Goal: Find contact information: Find contact information

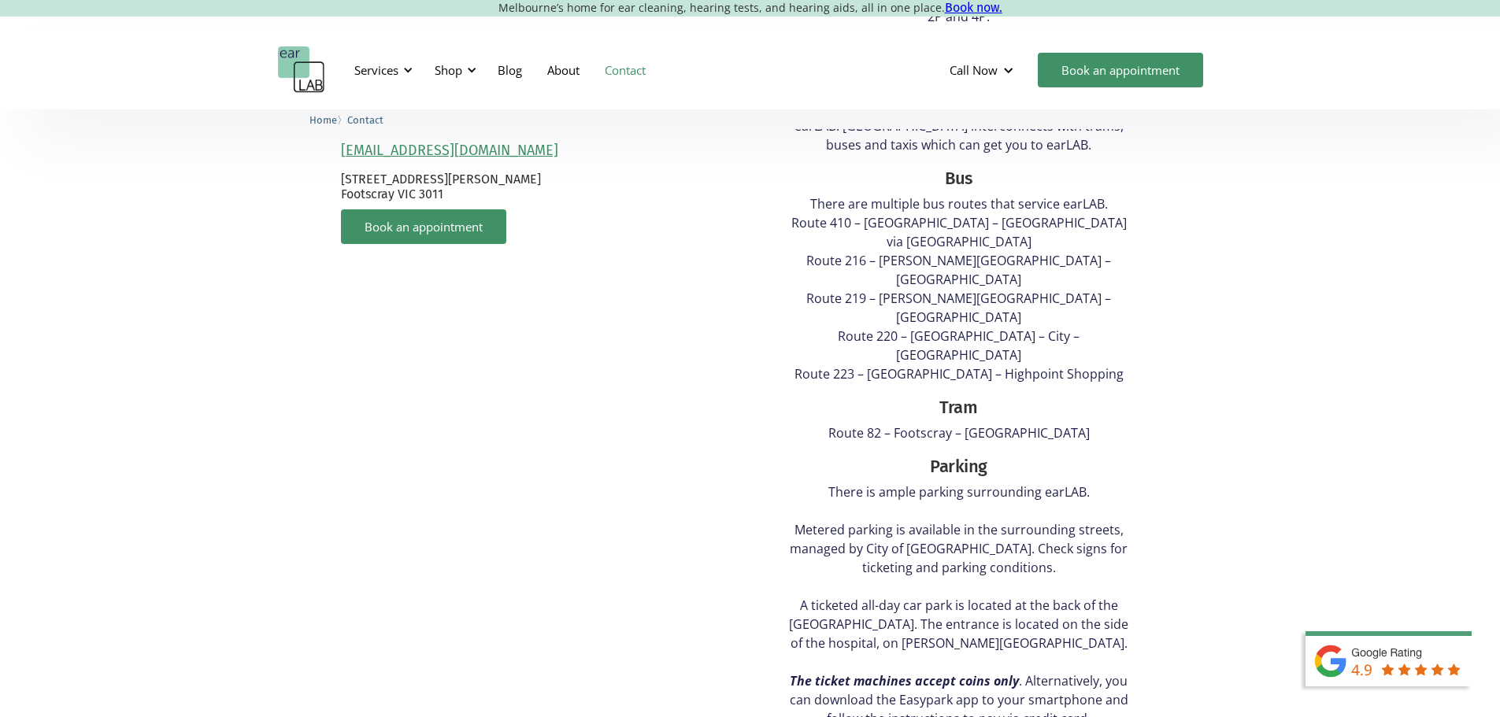
scroll to position [315, 0]
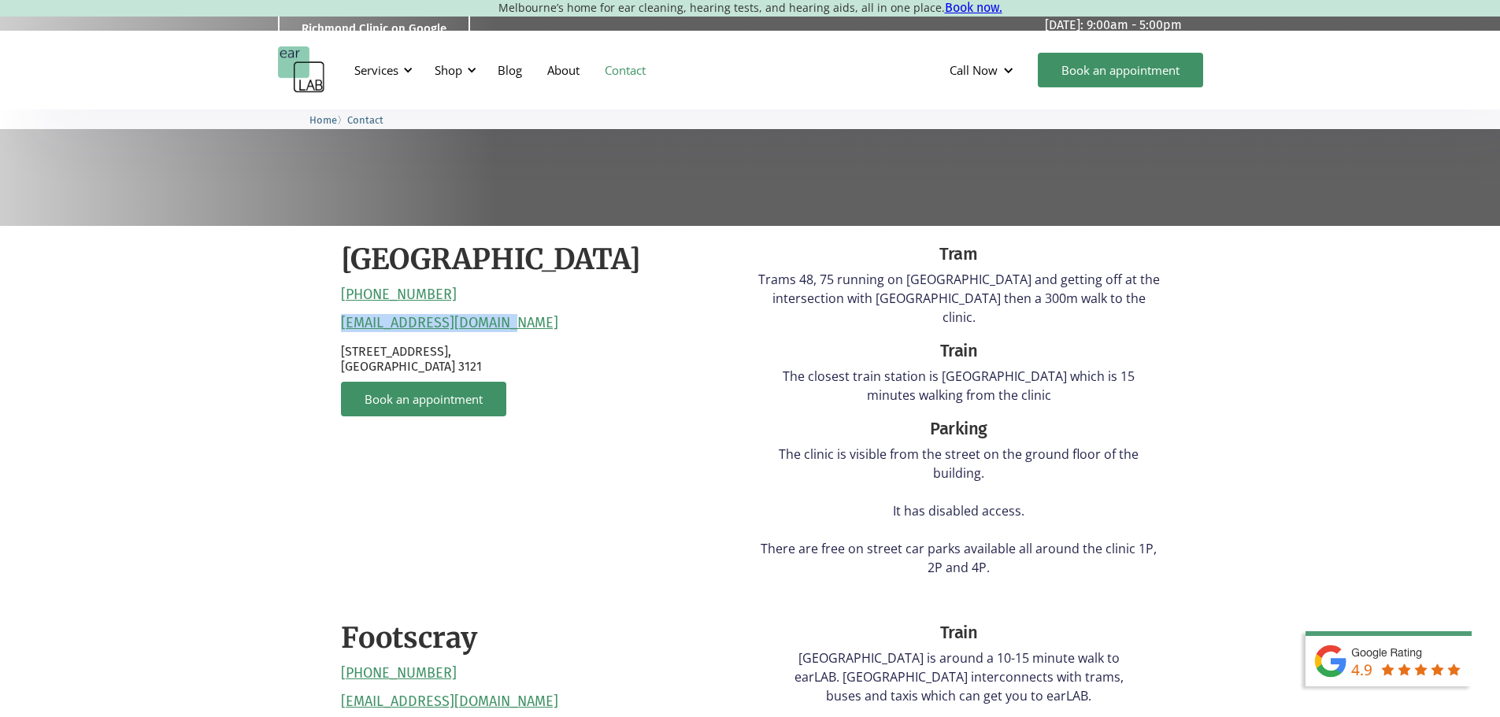
drag, startPoint x: 526, startPoint y: 324, endPoint x: 304, endPoint y: 328, distance: 222.1
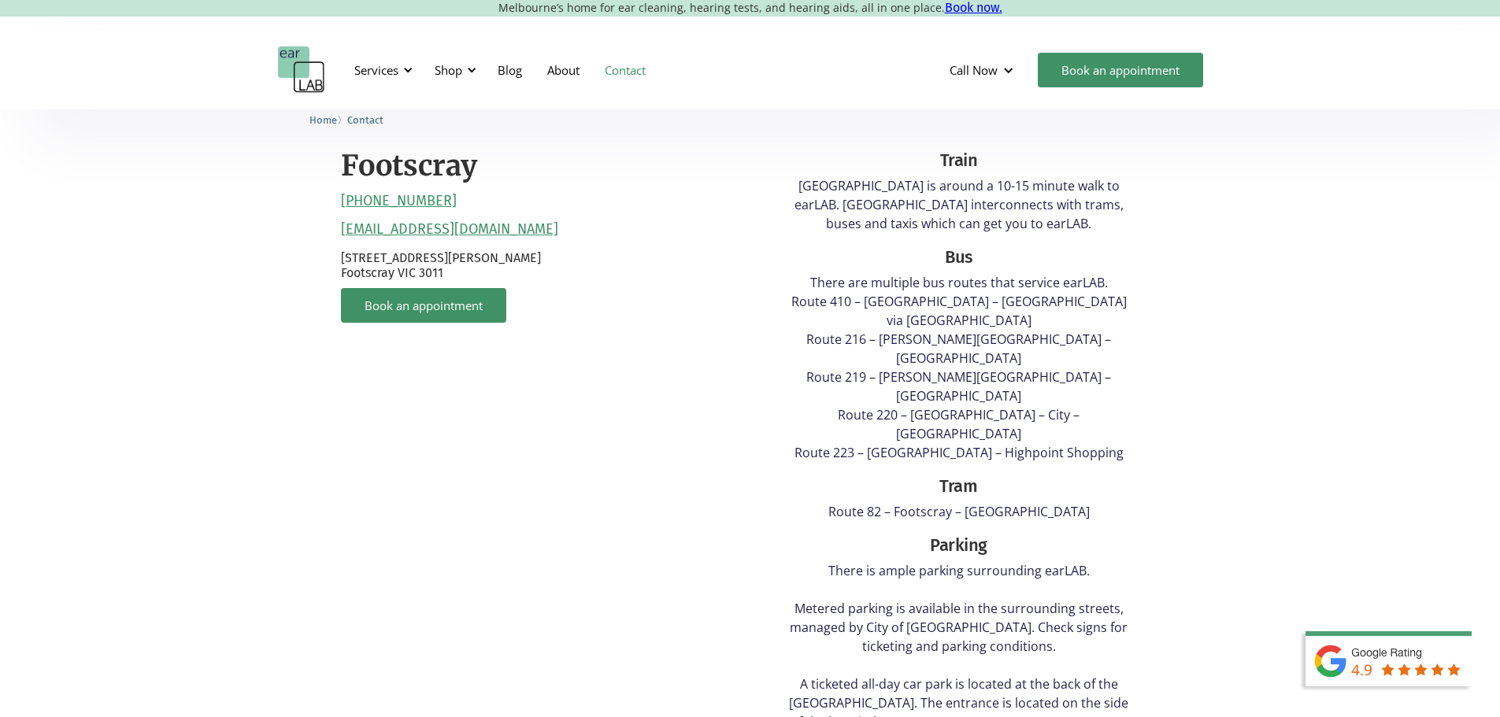
scroll to position [394, 0]
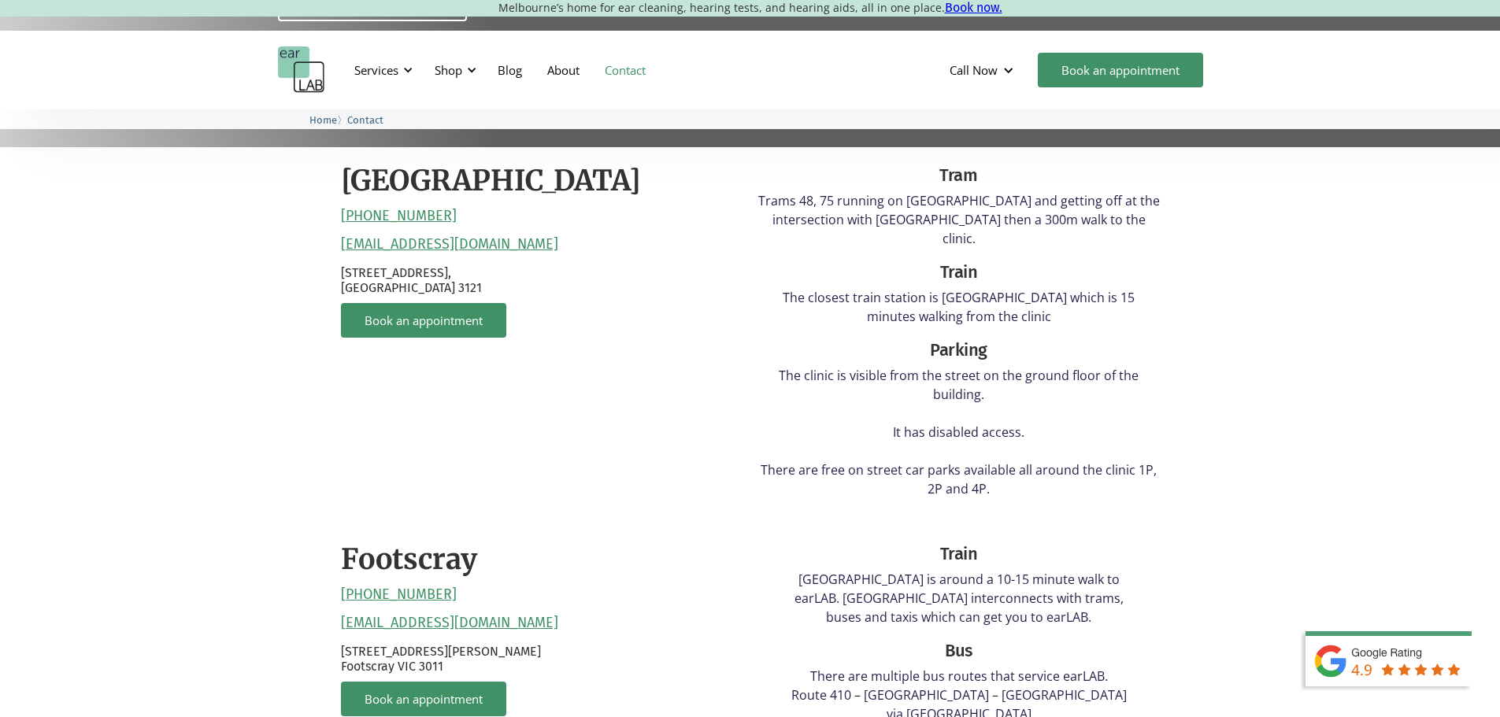
click at [550, 331] on div "Richmond (03) 9428 2485 reception@earlab.com.au 132 Burnley Street, Richmond VI…" at bounding box center [542, 336] width 402 height 347
drag, startPoint x: 413, startPoint y: 243, endPoint x: 219, endPoint y: 239, distance: 194.5
click at [219, 239] on div "Richmond (03) 9428 2485 reception@earlab.com.au 132 Burnley Street, Richmond VI…" at bounding box center [750, 695] width 1500 height 1097
drag, startPoint x: 238, startPoint y: 239, endPoint x: 338, endPoint y: 250, distance: 100.6
click at [238, 239] on div "Richmond (03) 9428 2485 reception@earlab.com.au 132 Burnley Street, Richmond VI…" at bounding box center [750, 695] width 1500 height 1097
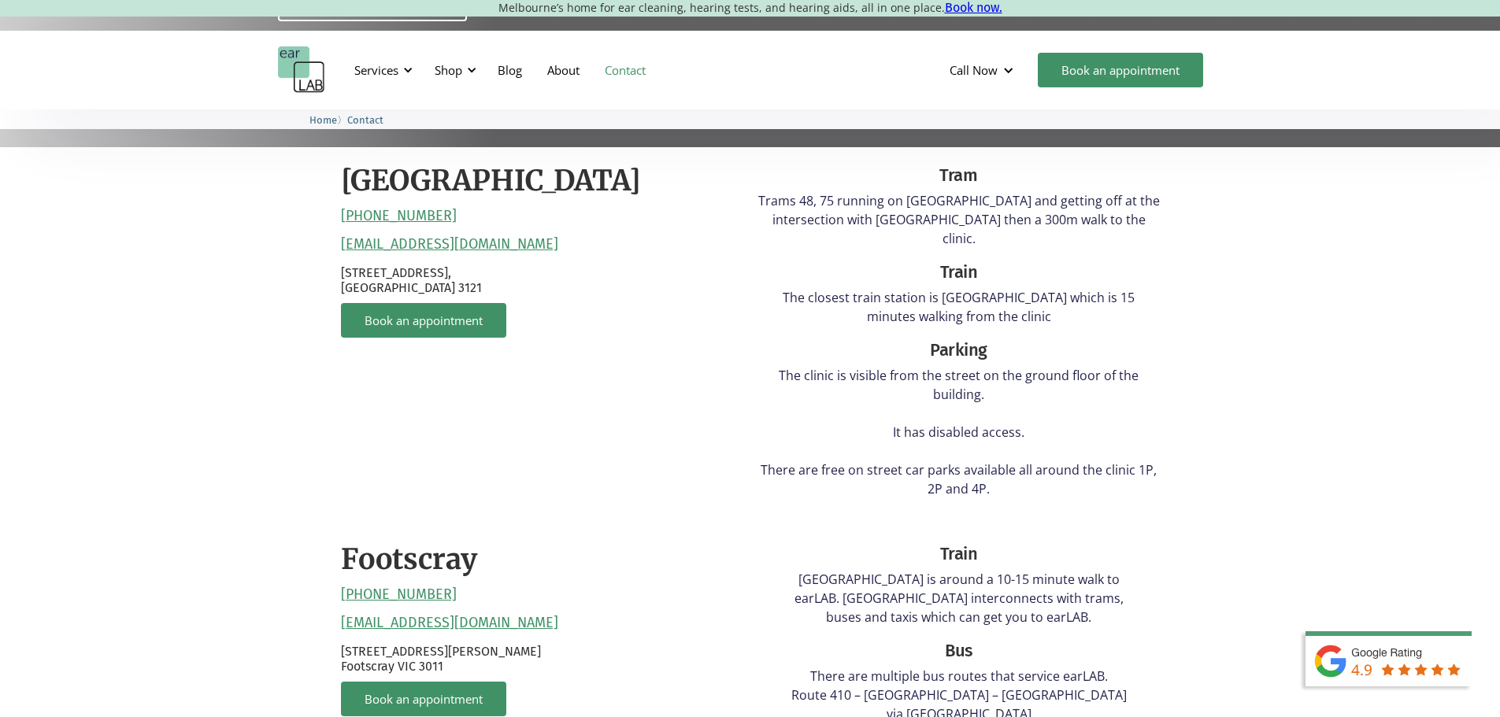
drag, startPoint x: 539, startPoint y: 235, endPoint x: 304, endPoint y: 230, distance: 234.7
click at [304, 230] on div "Richmond (03) 9428 2485 reception@earlab.com.au 132 Burnley Street, Richmond VI…" at bounding box center [750, 695] width 1500 height 1097
click at [366, 280] on p "132 Burnley Street, Richmond VIC 3121" at bounding box center [542, 280] width 402 height 30
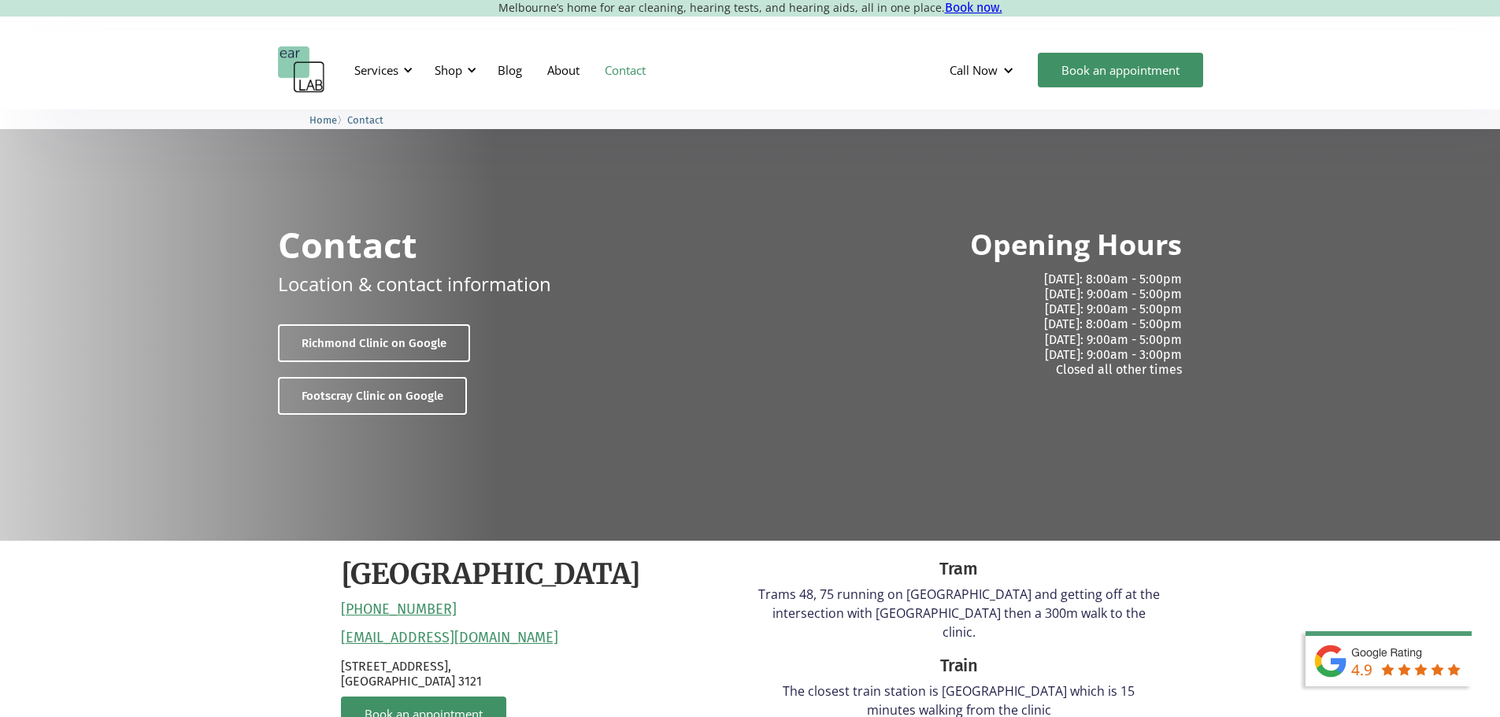
scroll to position [315, 0]
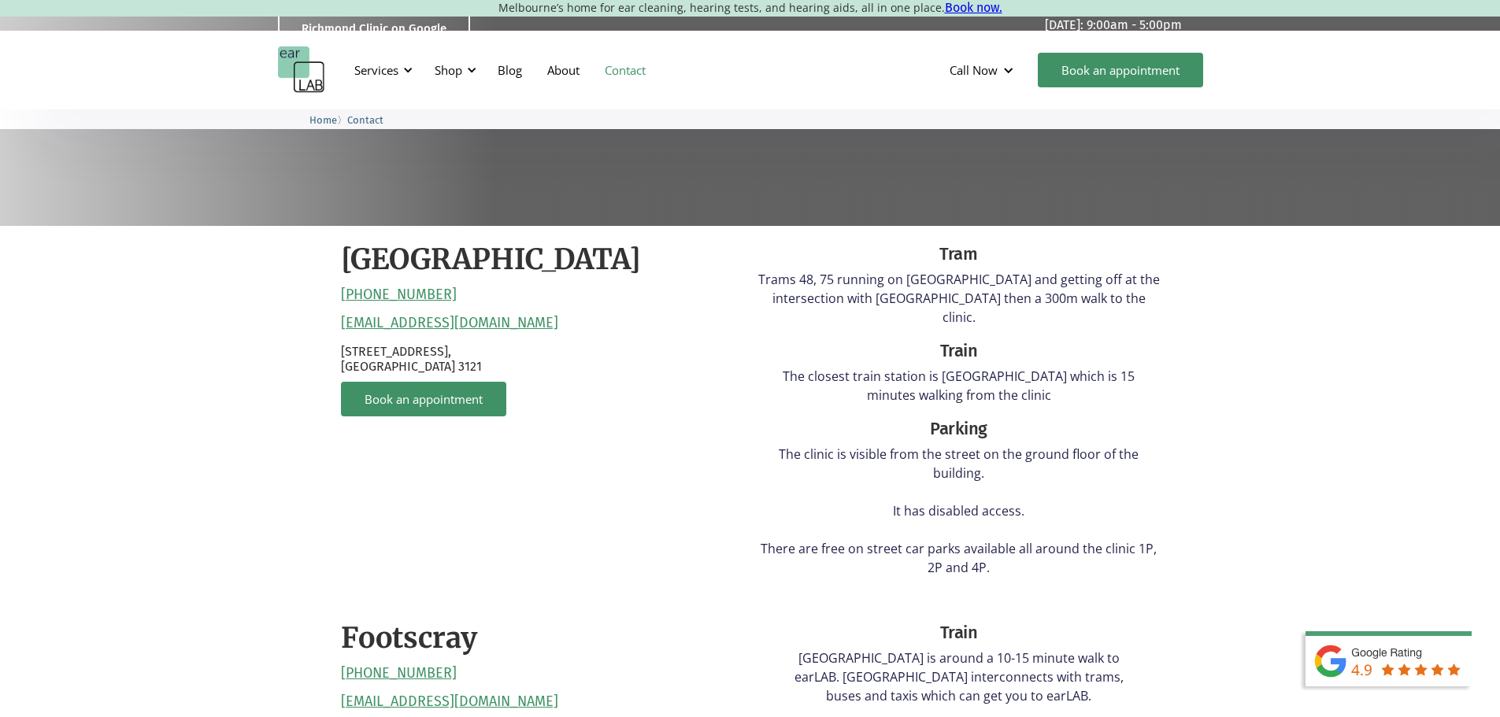
drag, startPoint x: 487, startPoint y: 324, endPoint x: 324, endPoint y: 318, distance: 162.3
click at [357, 347] on p "132 Burnley Street, Richmond VIC 3121" at bounding box center [542, 359] width 402 height 30
drag, startPoint x: 335, startPoint y: 315, endPoint x: 530, endPoint y: 308, distance: 194.6
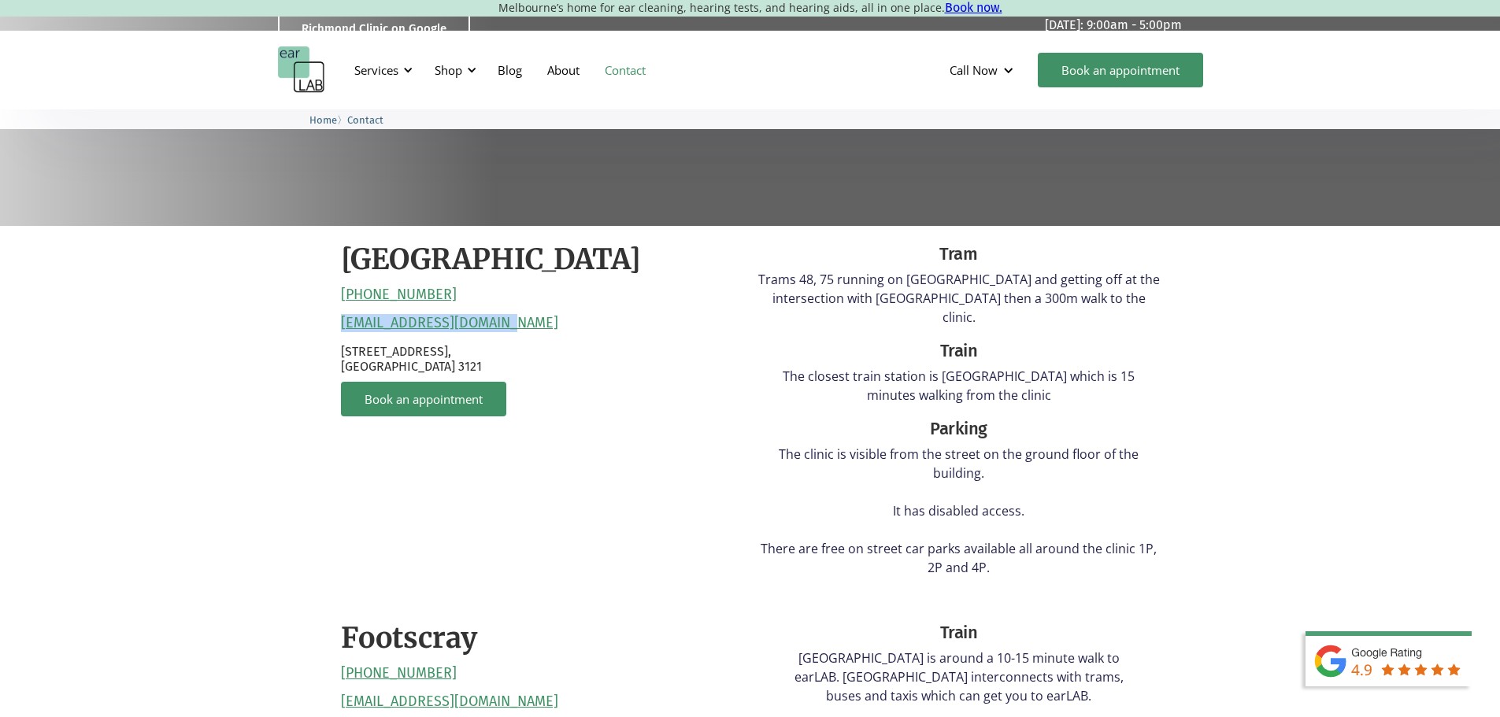
copy link "reception@earlab.com.au"
click at [567, 69] on link "About" at bounding box center [563, 70] width 57 height 46
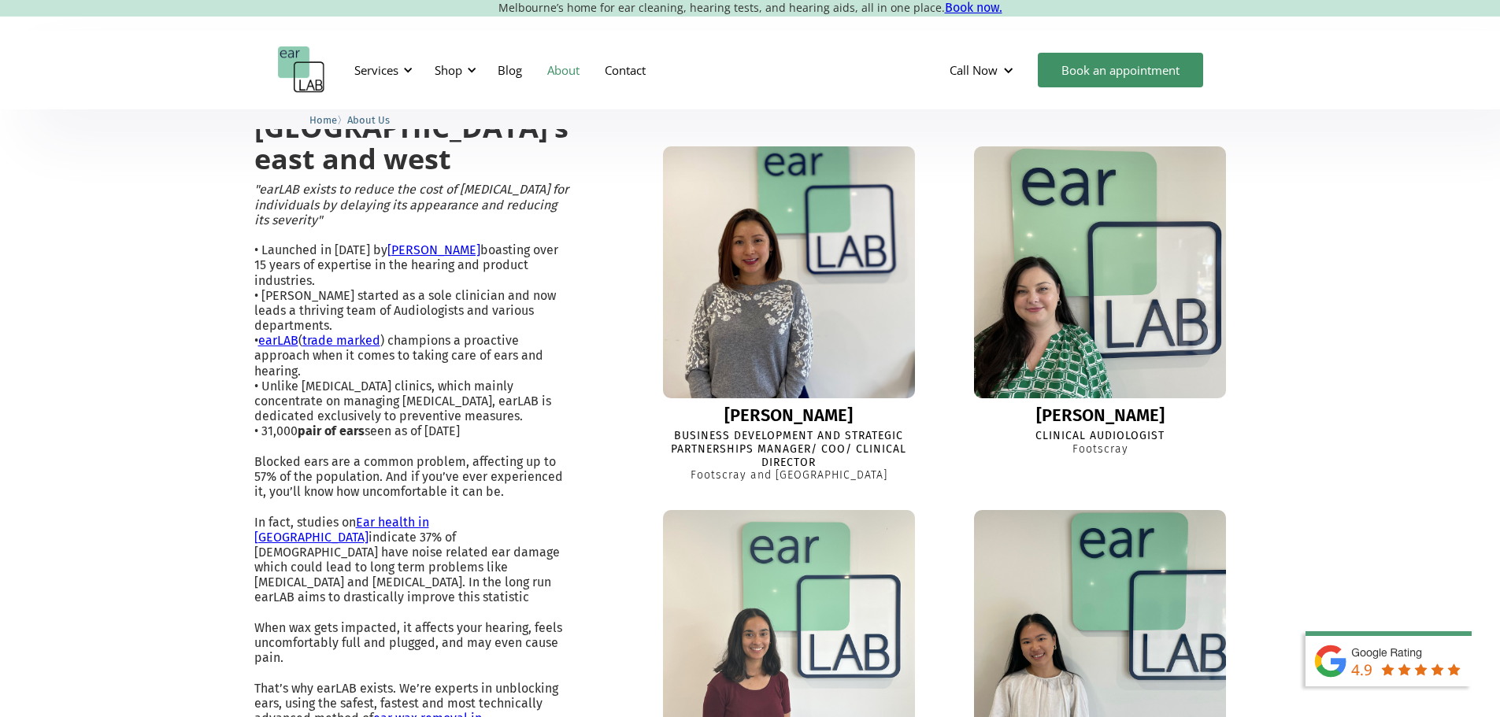
scroll to position [630, 0]
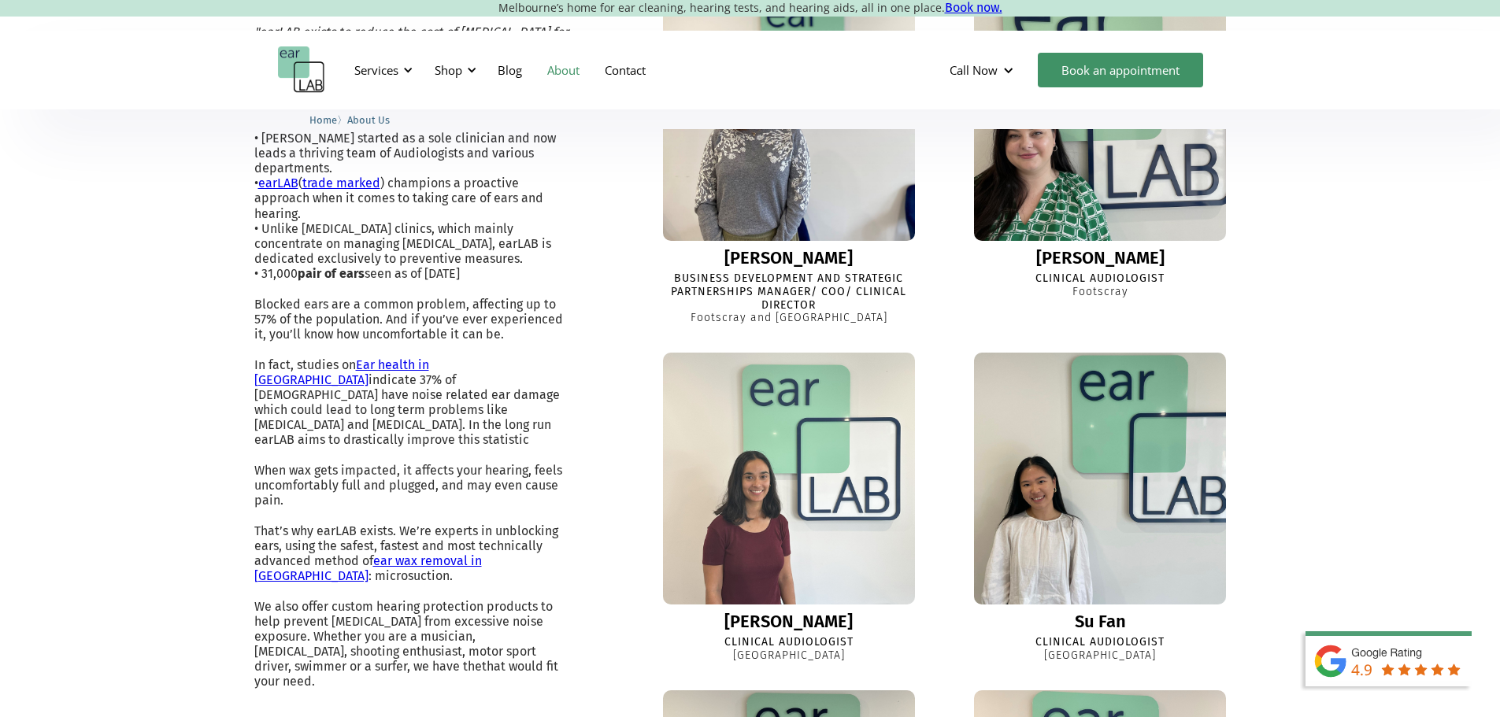
click at [1098, 268] on div "[PERSON_NAME]" at bounding box center [1100, 258] width 128 height 19
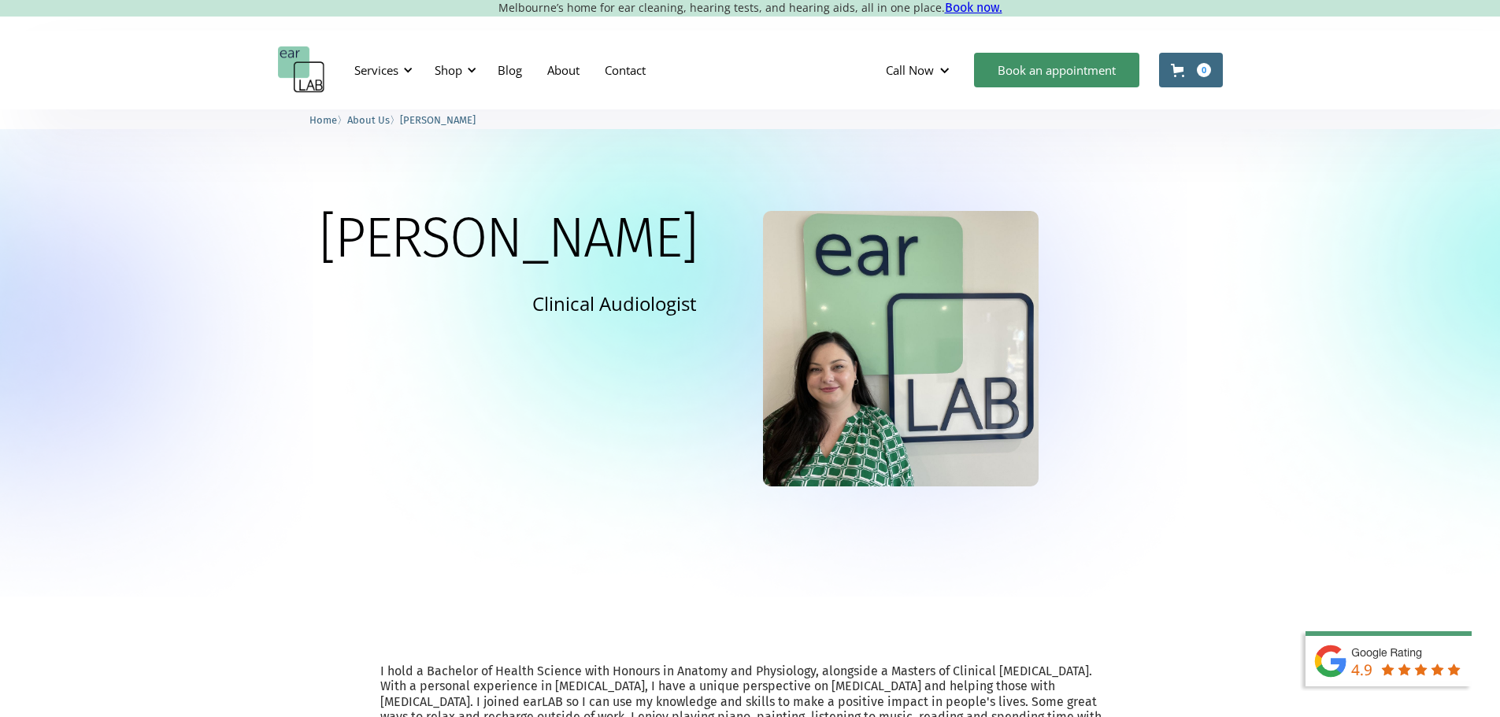
scroll to position [157, 0]
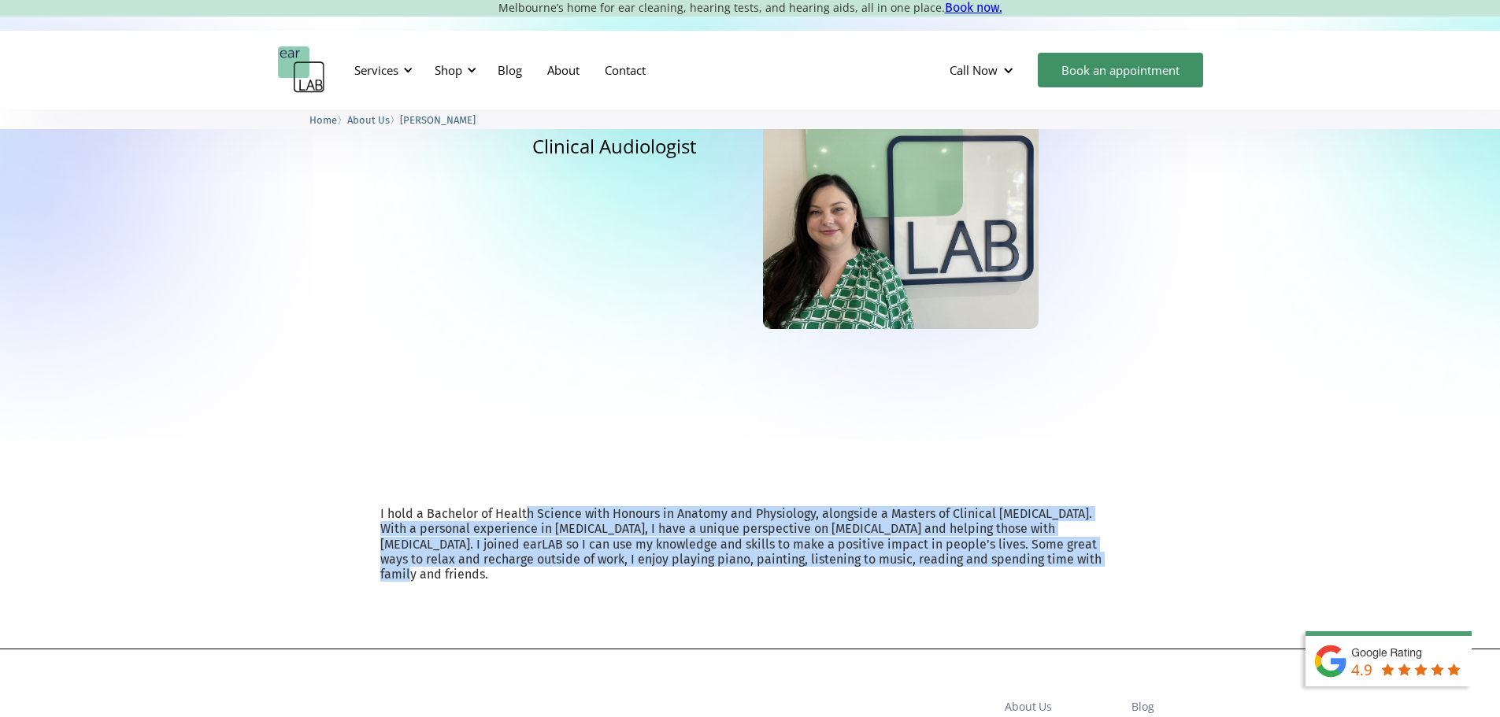
drag, startPoint x: 797, startPoint y: 584, endPoint x: 546, endPoint y: 523, distance: 257.8
click at [546, 523] on p "I hold a Bachelor of Health Science with Honours in Anatomy and Physiology, alo…" at bounding box center [750, 544] width 740 height 76
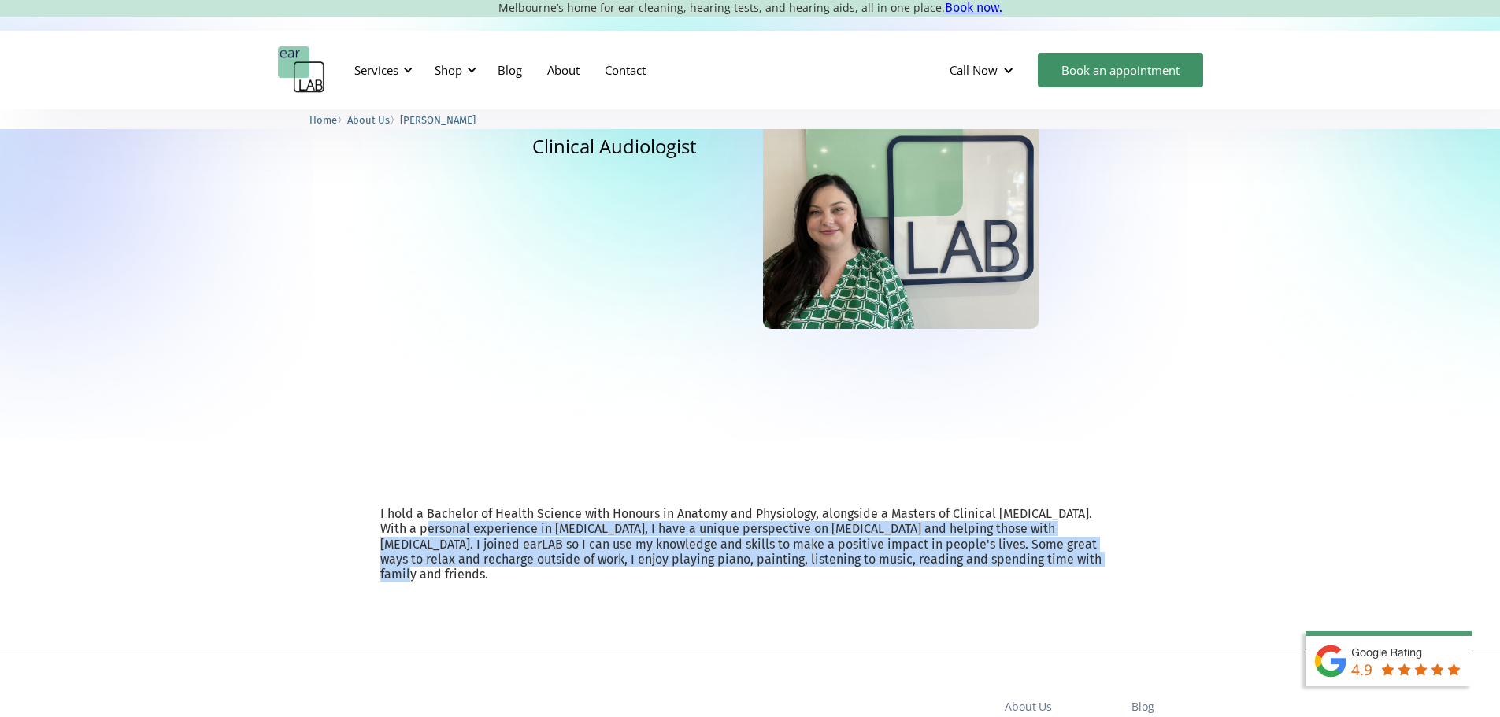
drag, startPoint x: 805, startPoint y: 589, endPoint x: 546, endPoint y: 533, distance: 264.3
click at [546, 533] on p "I hold a Bachelor of Health Science with Honours in Anatomy and Physiology, alo…" at bounding box center [750, 544] width 740 height 76
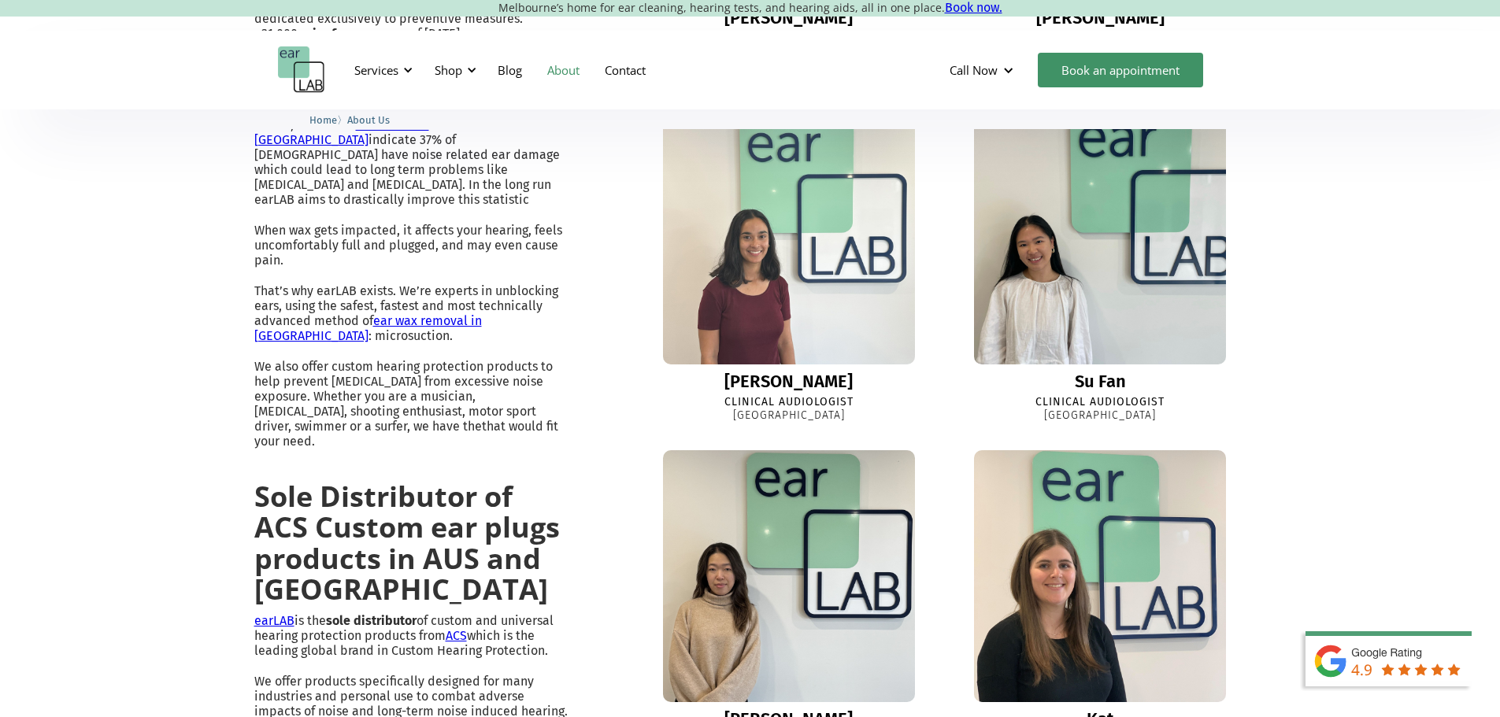
scroll to position [555, 0]
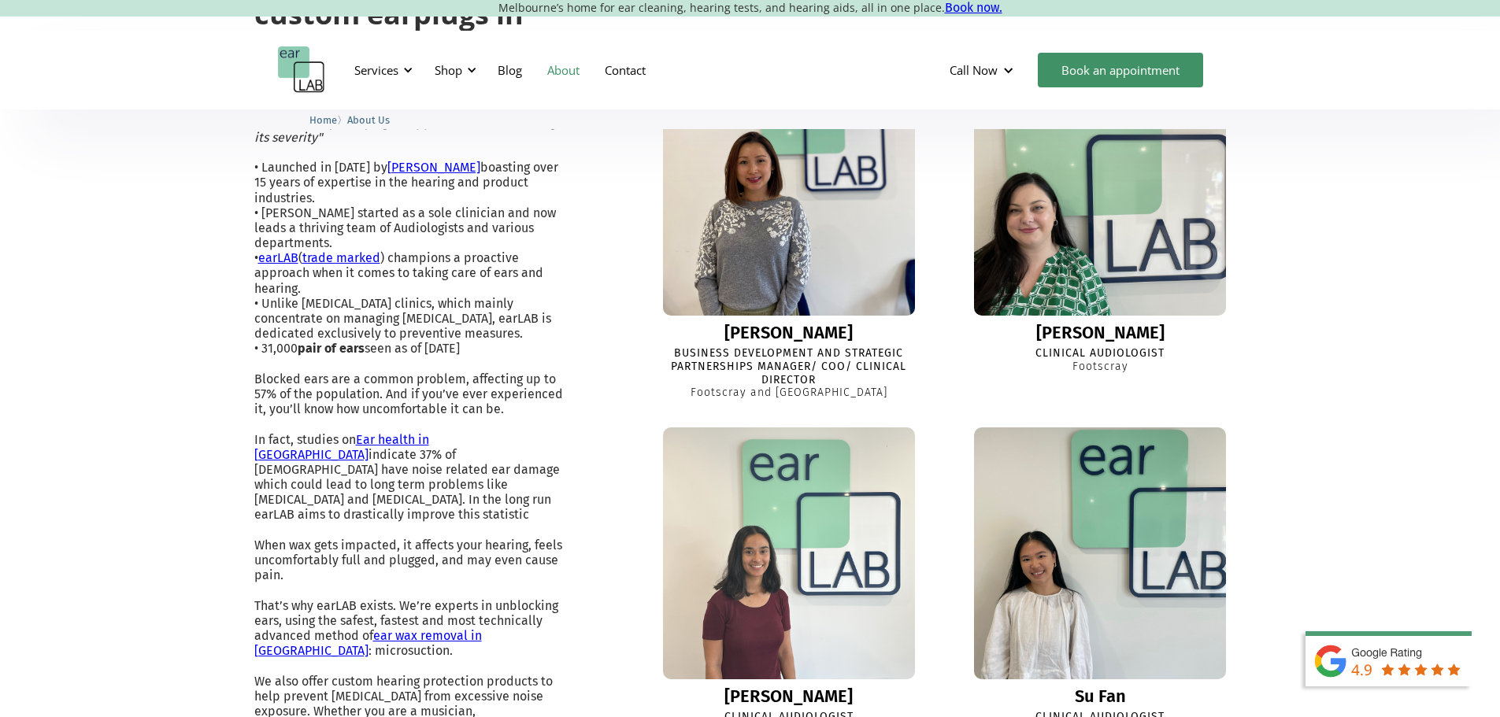
click at [1129, 327] on img at bounding box center [1100, 190] width 274 height 274
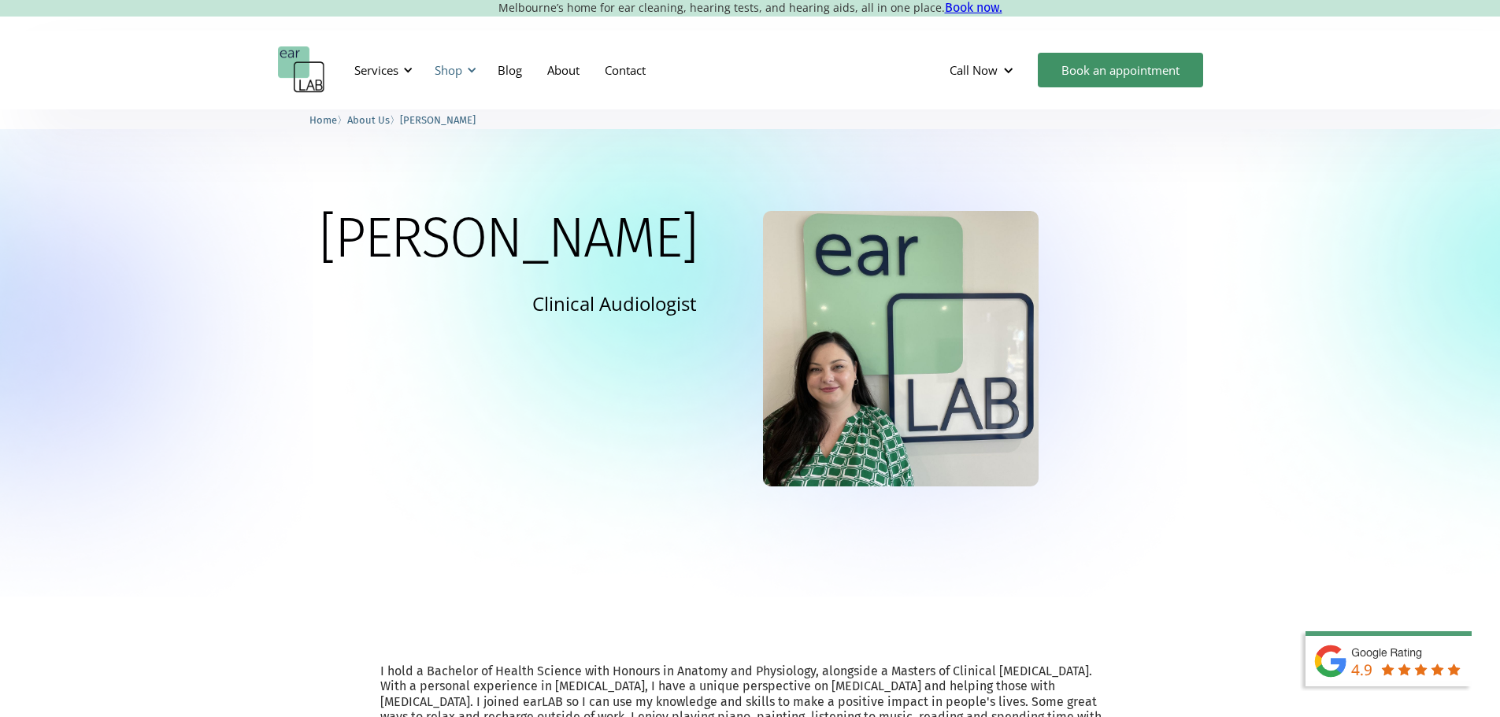
click at [448, 64] on div "Shop" at bounding box center [449, 70] width 28 height 16
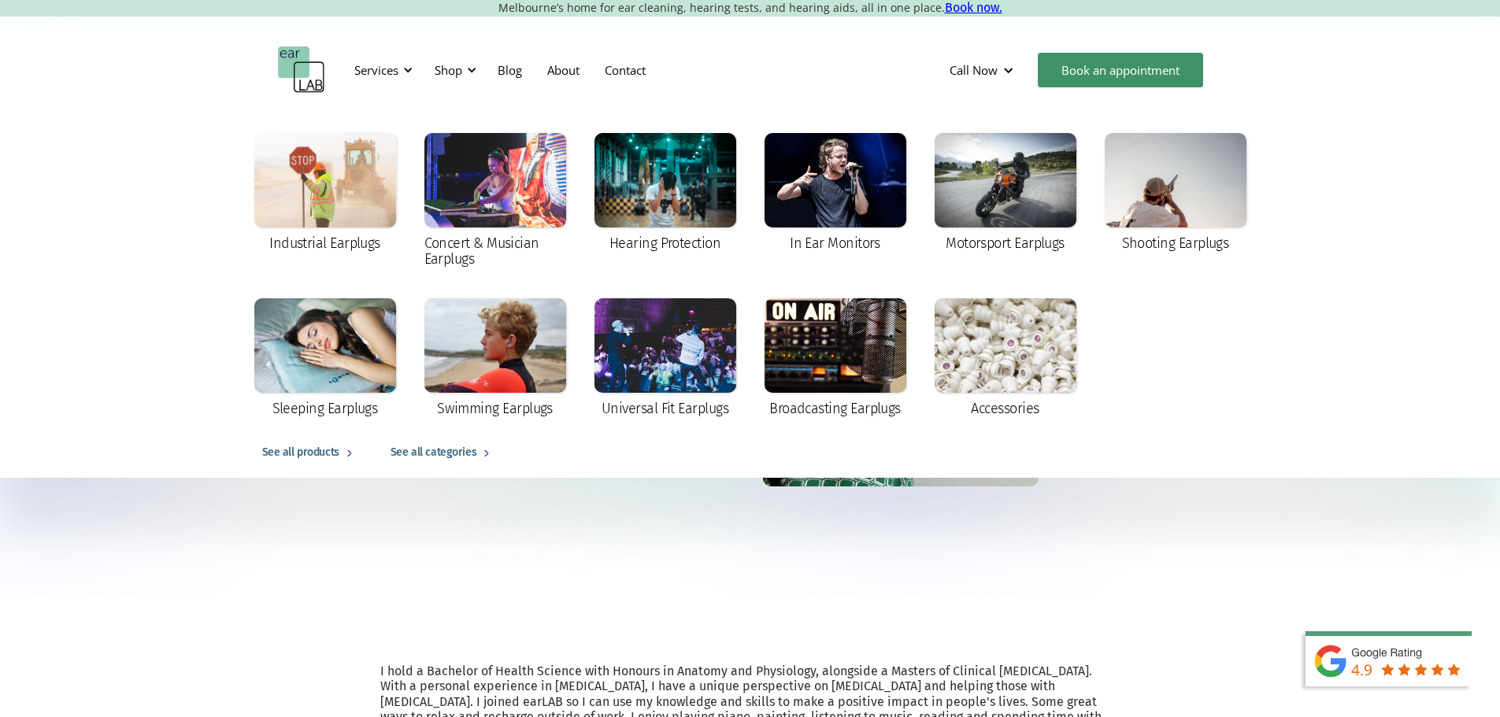
click at [290, 443] on link "See all products" at bounding box center [310, 453] width 128 height 50
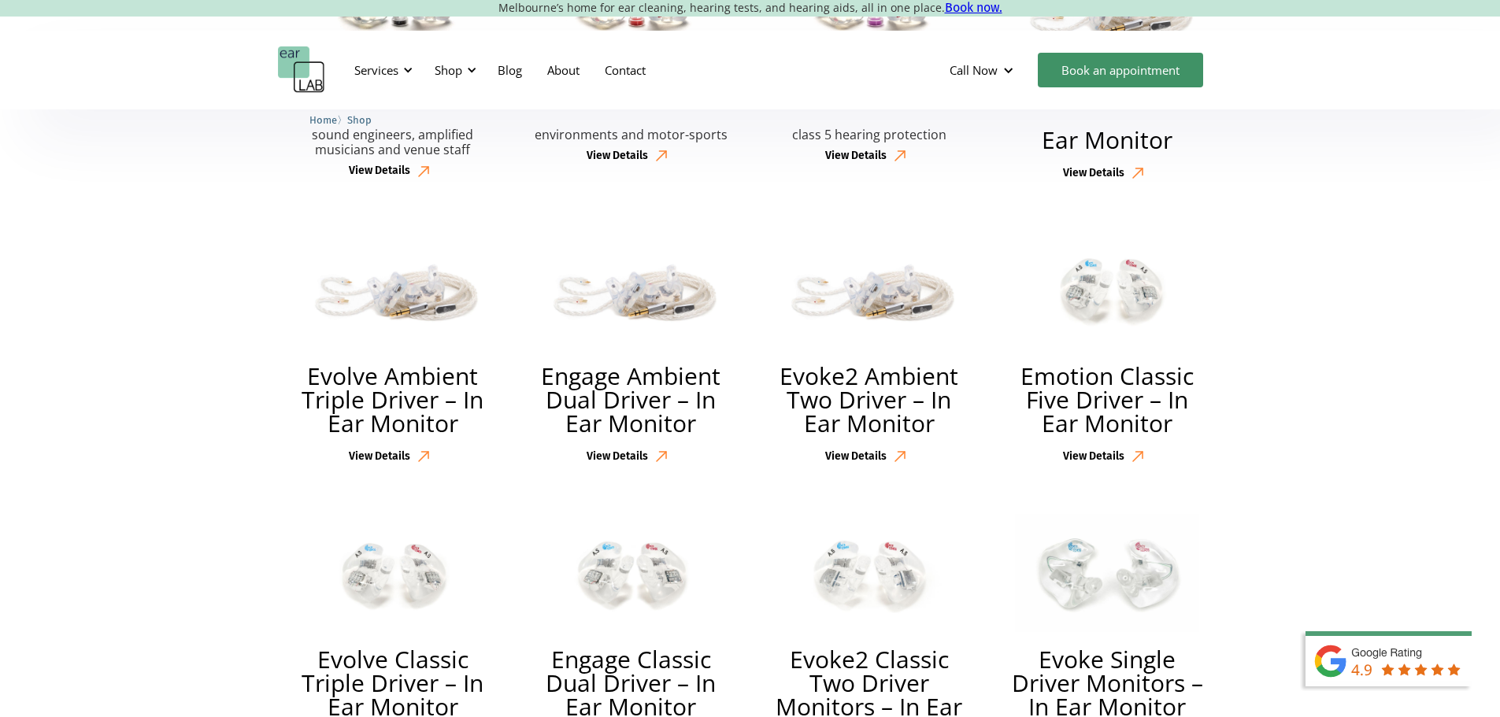
scroll to position [709, 0]
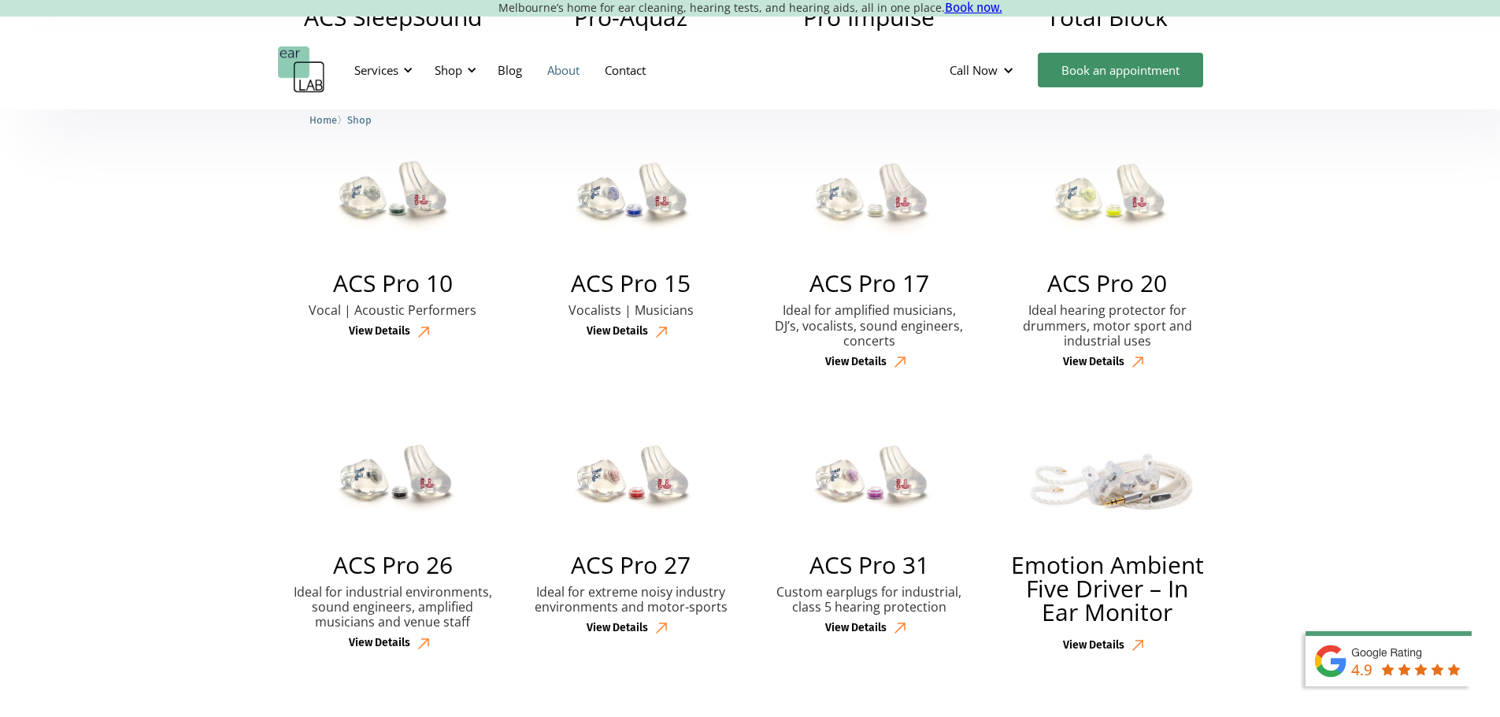
click at [565, 68] on link "About" at bounding box center [563, 70] width 57 height 46
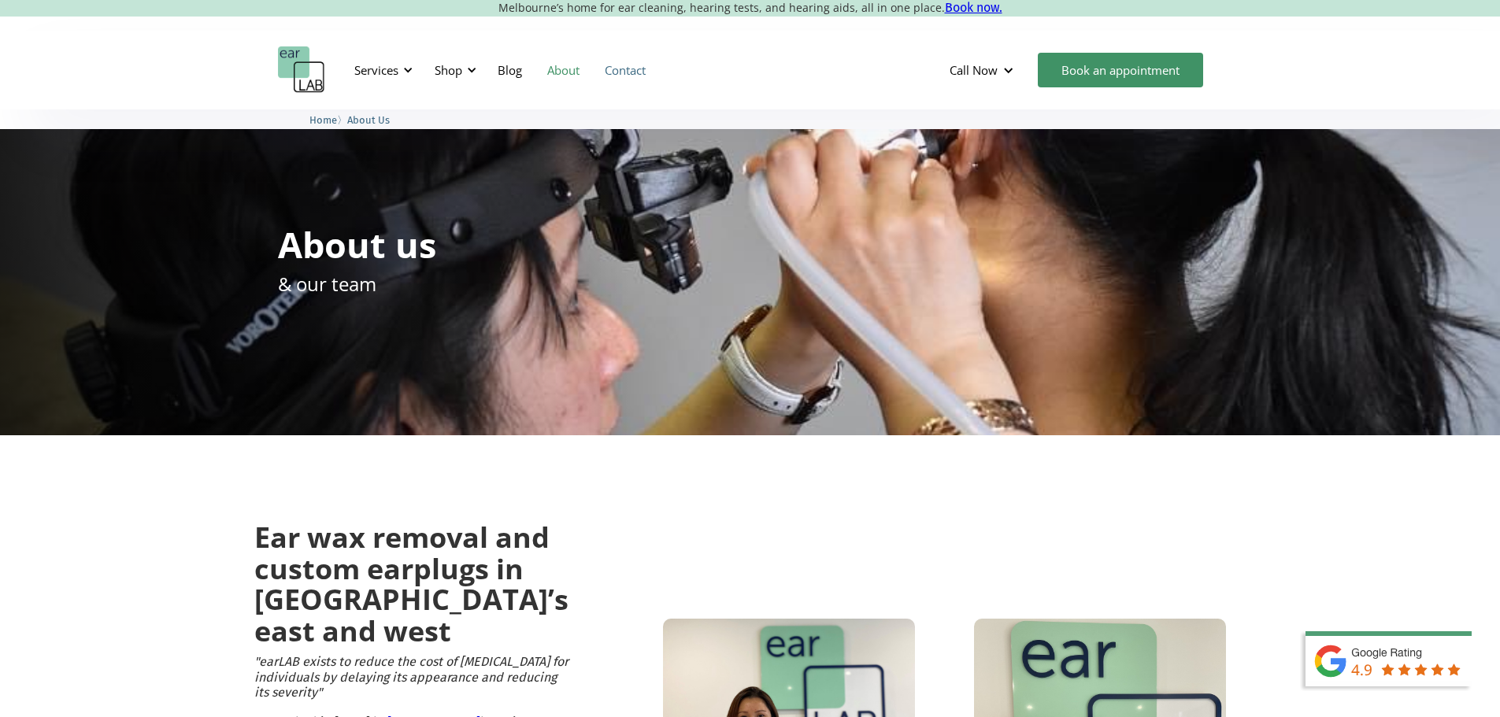
click at [628, 71] on link "Contact" at bounding box center [625, 70] width 66 height 46
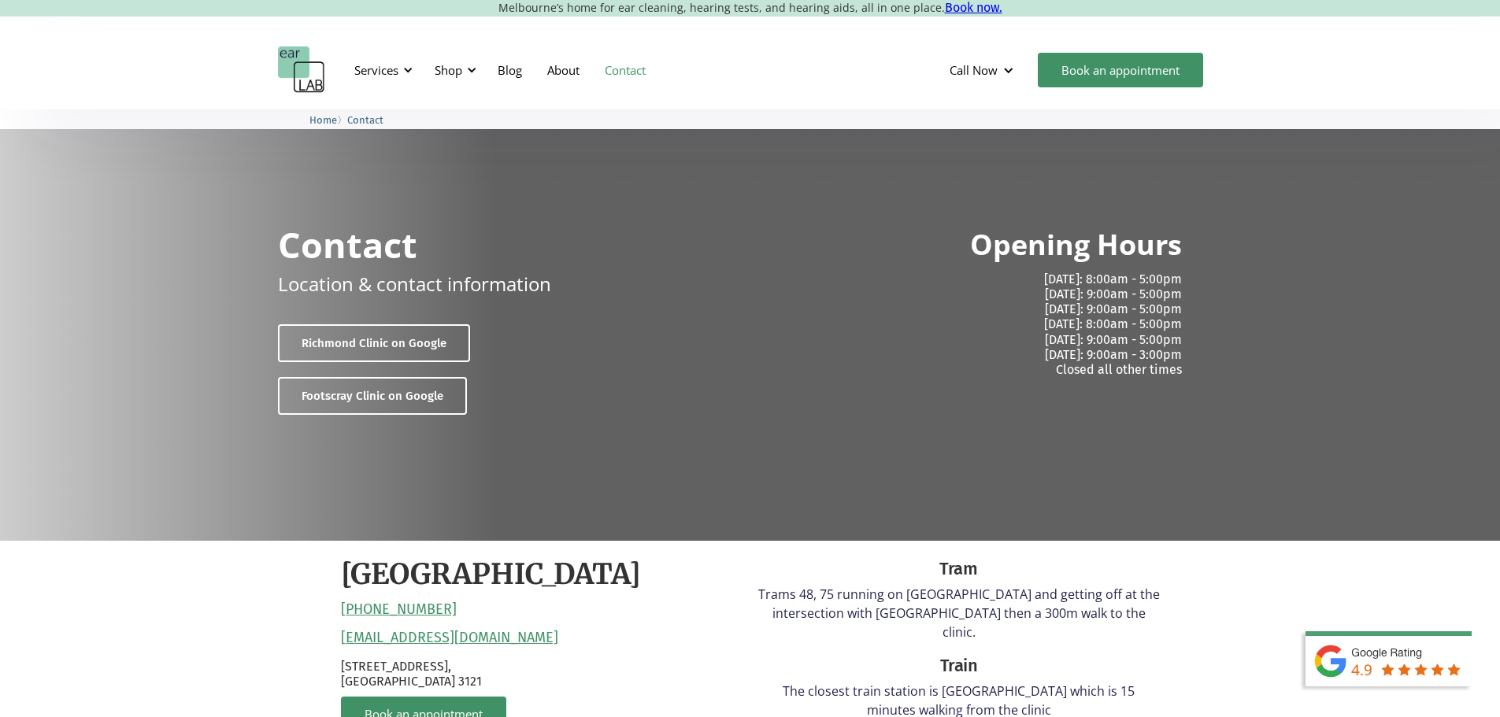
scroll to position [472, 0]
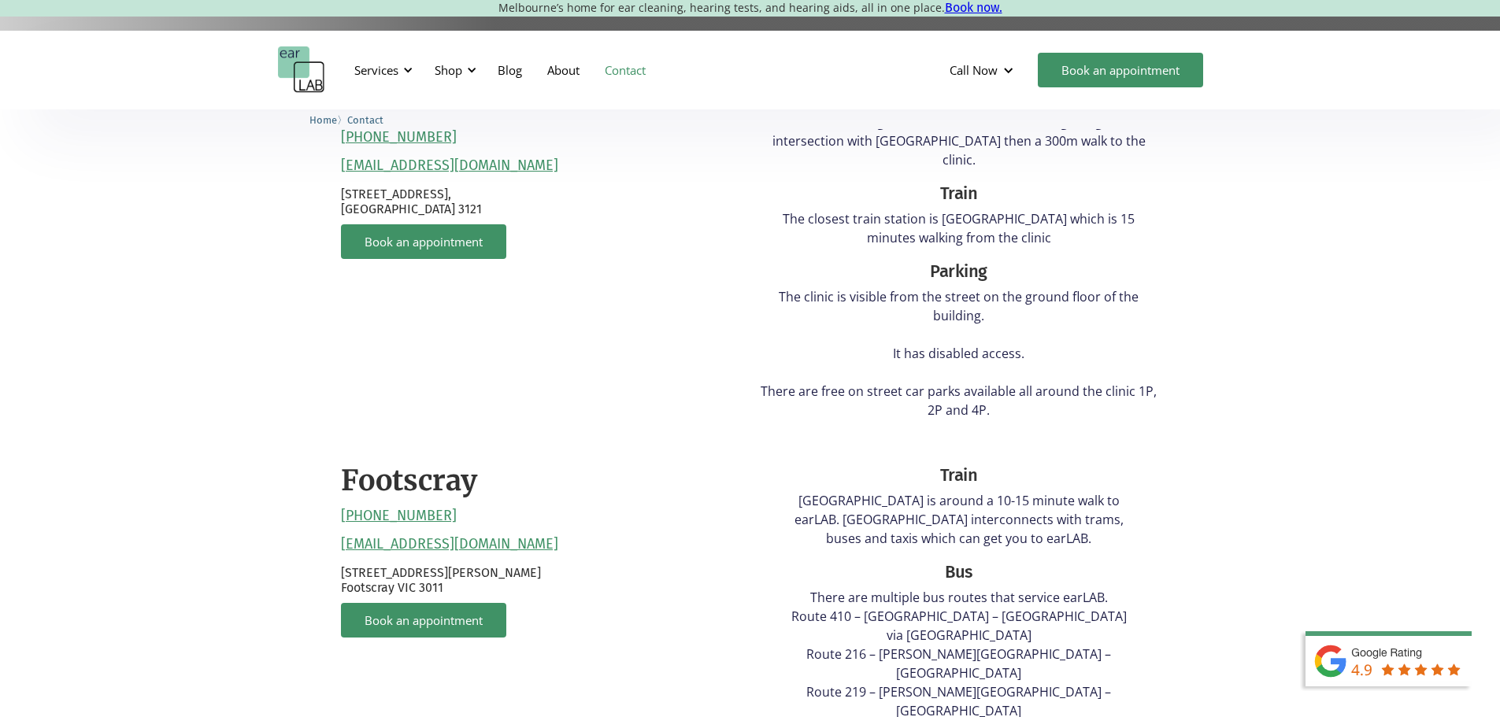
drag, startPoint x: 114, startPoint y: 620, endPoint x: 147, endPoint y: 596, distance: 40.6
click at [114, 620] on div "Richmond (03) 9428 2485 reception@earlab.com.au 132 Burnley Street, Richmond VI…" at bounding box center [750, 617] width 1500 height 1097
click at [174, 307] on div "Richmond (03) 9428 2485 reception@earlab.com.au 132 Burnley Street, Richmond VI…" at bounding box center [750, 617] width 1500 height 1097
